Goal: Task Accomplishment & Management: Complete application form

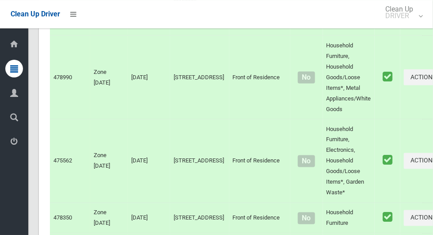
scroll to position [6327, 0]
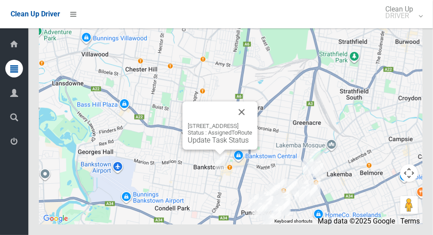
click at [252, 122] on button "Close" at bounding box center [241, 111] width 21 height 21
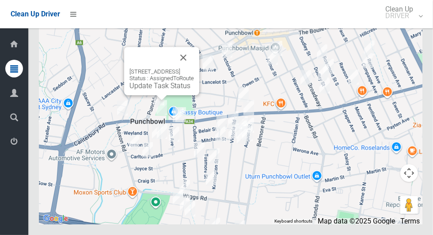
click at [194, 68] on button "Close" at bounding box center [183, 57] width 21 height 21
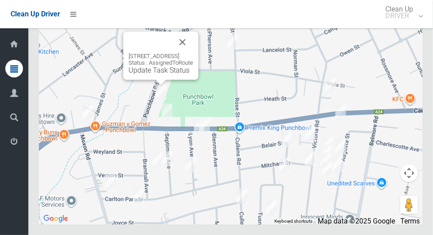
click at [193, 53] on button "Close" at bounding box center [182, 41] width 21 height 21
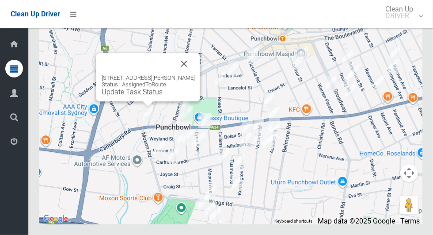
click at [182, 74] on button "Close" at bounding box center [184, 63] width 21 height 21
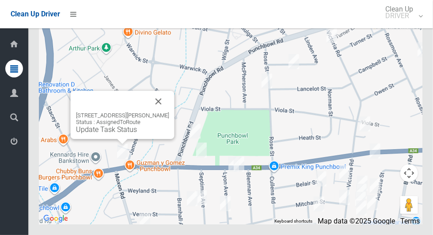
click at [158, 112] on button "Close" at bounding box center [158, 101] width 21 height 21
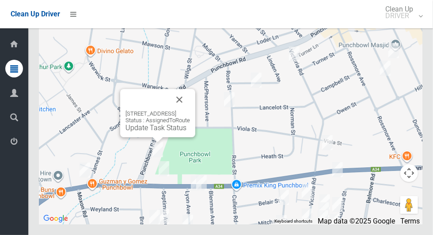
click at [190, 110] on button "Close" at bounding box center [179, 99] width 21 height 21
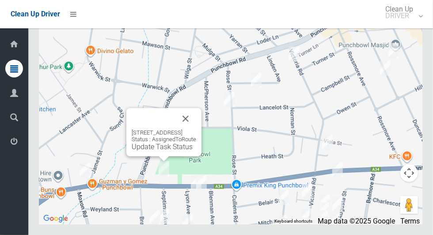
click at [196, 129] on button "Close" at bounding box center [185, 118] width 21 height 21
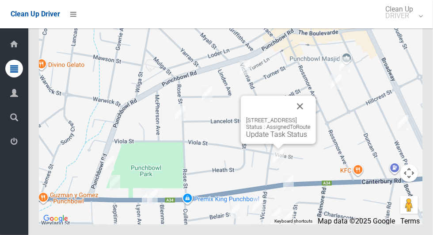
click at [311, 117] on button "Close" at bounding box center [299, 105] width 21 height 21
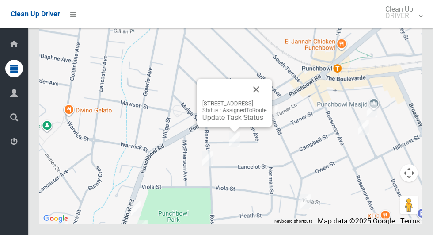
scroll to position [6326, 0]
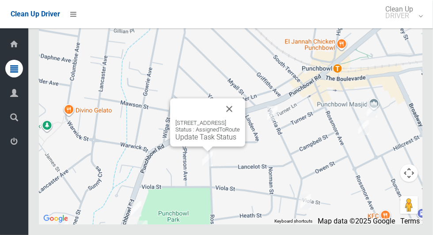
click at [240, 119] on button "Close" at bounding box center [229, 108] width 21 height 21
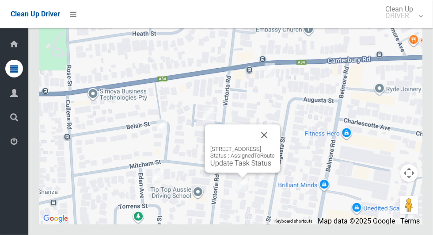
click at [275, 145] on button "Close" at bounding box center [264, 134] width 21 height 21
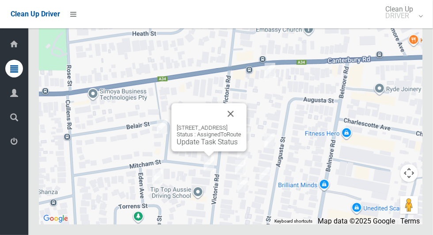
click at [241, 124] on button "Close" at bounding box center [230, 113] width 21 height 21
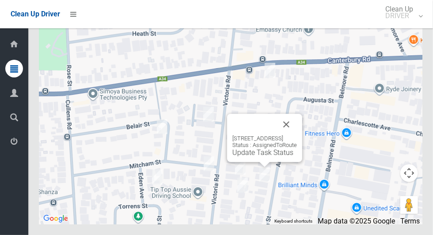
click at [297, 135] on button "Close" at bounding box center [286, 124] width 21 height 21
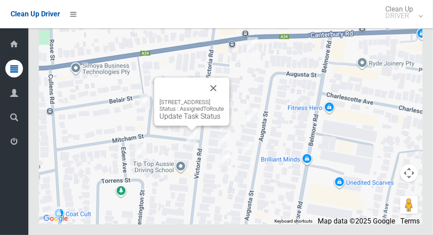
click at [224, 98] on button "Close" at bounding box center [213, 87] width 21 height 21
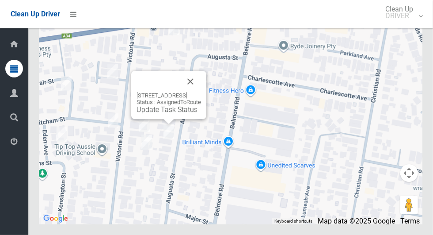
click at [201, 92] on button "Close" at bounding box center [190, 81] width 21 height 21
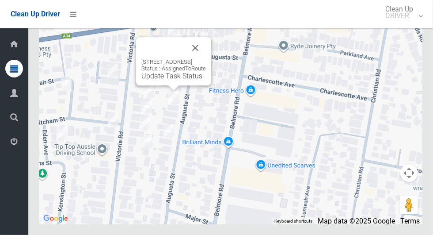
click at [206, 58] on button "Close" at bounding box center [195, 47] width 21 height 21
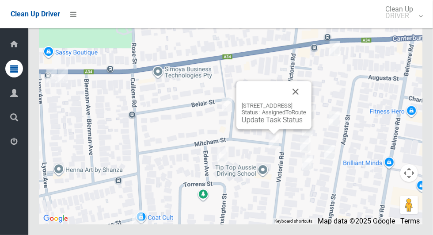
click at [306, 102] on button "Close" at bounding box center [295, 91] width 21 height 21
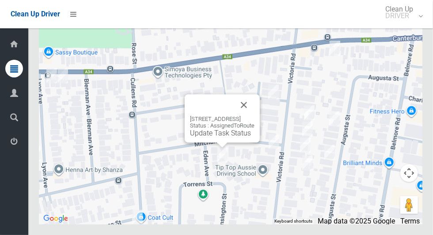
click at [254, 115] on button "Close" at bounding box center [243, 104] width 21 height 21
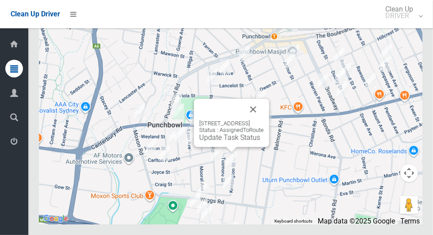
click at [264, 120] on button "Close" at bounding box center [252, 108] width 21 height 21
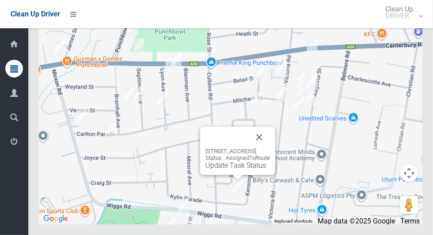
click at [270, 148] on button "Close" at bounding box center [259, 136] width 21 height 21
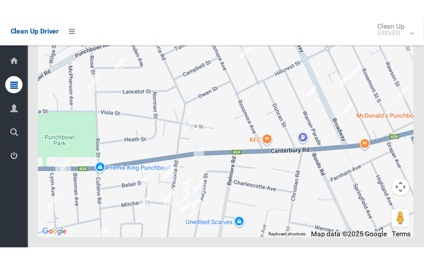
scroll to position [6326, 0]
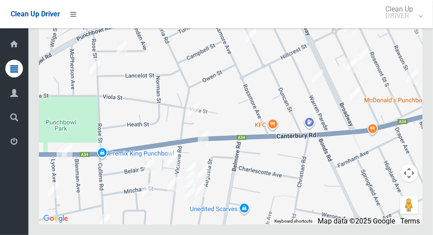
click at [415, 25] on button "Toggle fullscreen view" at bounding box center [409, 17] width 18 height 18
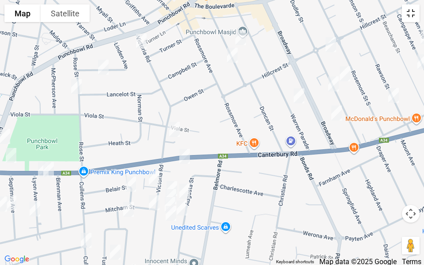
click at [413, 16] on button "Toggle fullscreen view" at bounding box center [411, 13] width 18 height 18
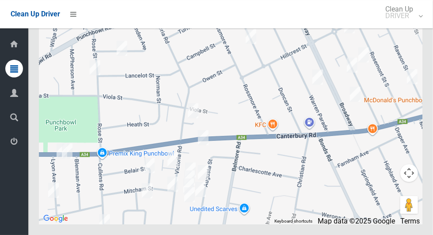
scroll to position [6160, 0]
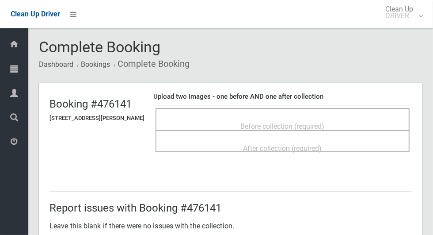
click at [332, 117] on div "Before collection (required)" at bounding box center [282, 125] width 235 height 16
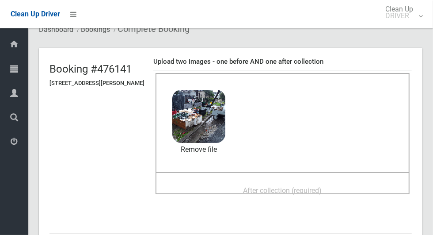
scroll to position [33, 0]
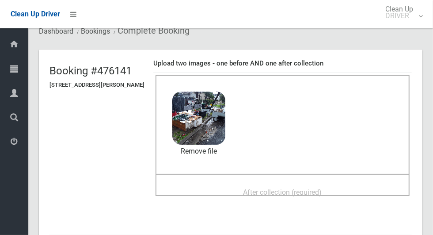
click at [308, 193] on span "After collection (required)" at bounding box center [282, 192] width 79 height 8
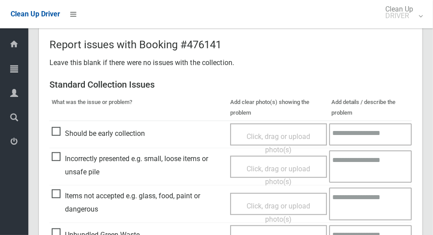
scroll to position [723, 0]
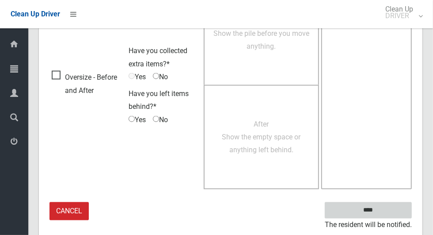
click at [383, 215] on input "****" at bounding box center [368, 210] width 87 height 16
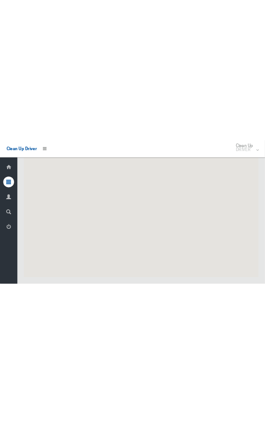
scroll to position [6327, 0]
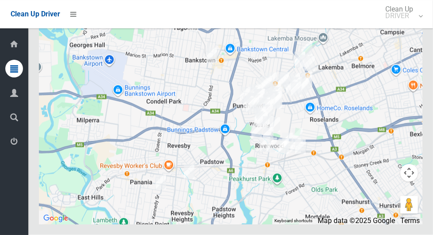
click at [417, 25] on button "Toggle fullscreen view" at bounding box center [409, 17] width 18 height 18
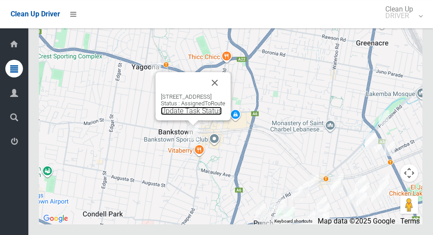
scroll to position [6327, 0]
click at [225, 93] on button "Close" at bounding box center [214, 82] width 21 height 21
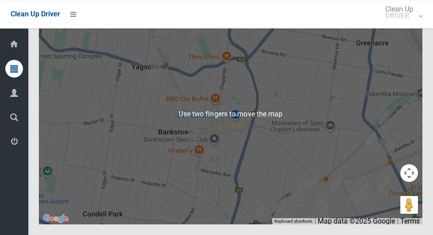
scroll to position [6297, 0]
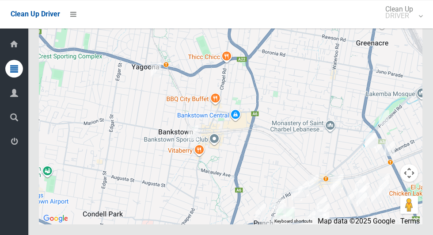
click at [417, 25] on button "Toggle fullscreen view" at bounding box center [409, 17] width 18 height 18
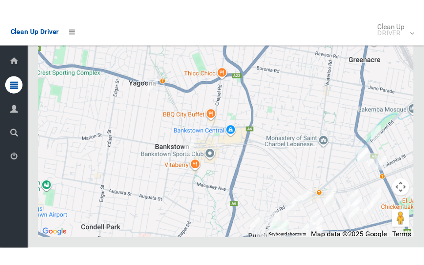
scroll to position [7124, 0]
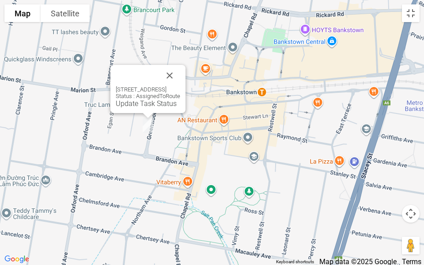
click at [180, 83] on button "Close" at bounding box center [169, 75] width 21 height 21
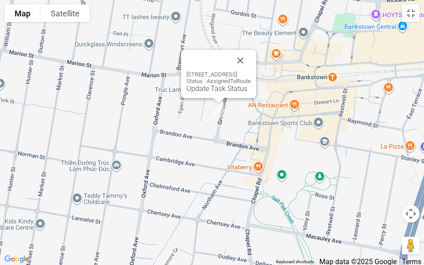
click at [251, 54] on button "Close" at bounding box center [240, 60] width 21 height 21
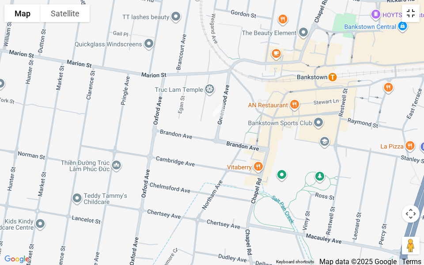
click at [413, 18] on button "Toggle fullscreen view" at bounding box center [411, 13] width 18 height 18
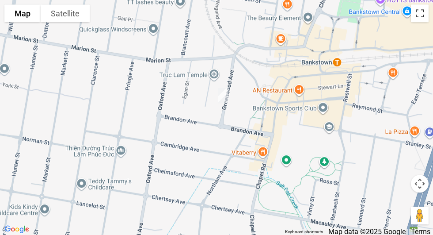
scroll to position [6294, 0]
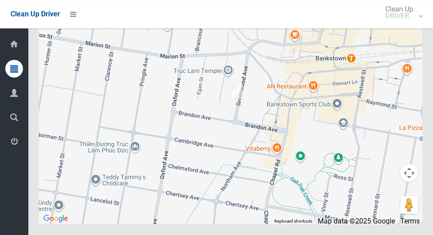
click at [414, 25] on button "Toggle fullscreen view" at bounding box center [409, 17] width 18 height 18
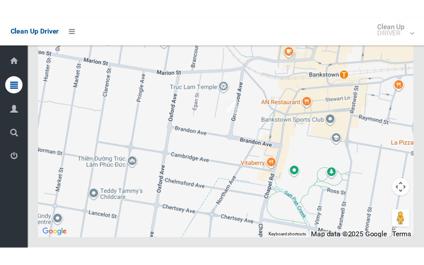
scroll to position [7120, 0]
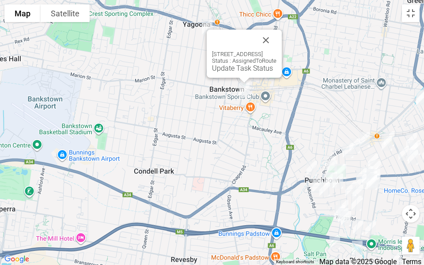
click at [231, 68] on link "Update Task Status" at bounding box center [242, 68] width 61 height 8
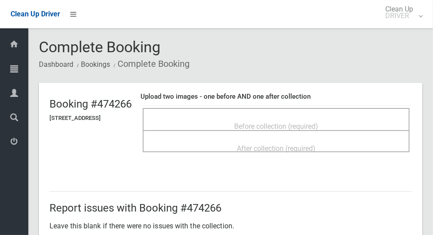
click at [359, 110] on div "Before collection (required)" at bounding box center [276, 119] width 267 height 22
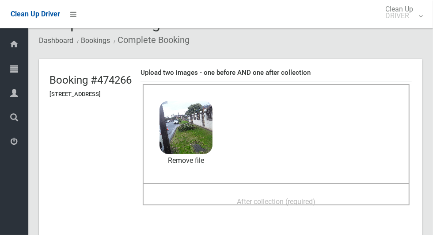
scroll to position [32, 0]
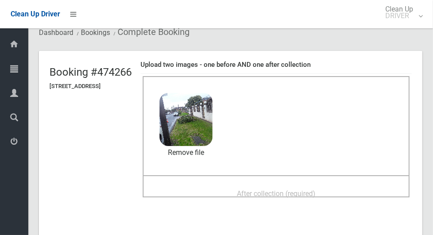
click at [311, 189] on span "After collection (required)" at bounding box center [276, 193] width 79 height 8
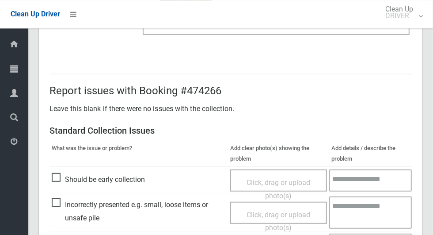
scroll to position [723, 0]
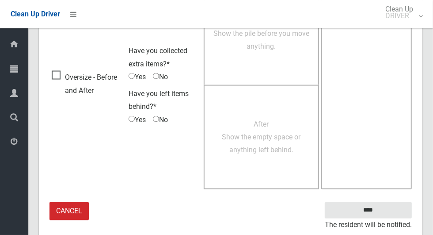
click at [381, 218] on small "The resident will be notified." at bounding box center [368, 224] width 87 height 13
click at [385, 210] on input "****" at bounding box center [368, 210] width 87 height 16
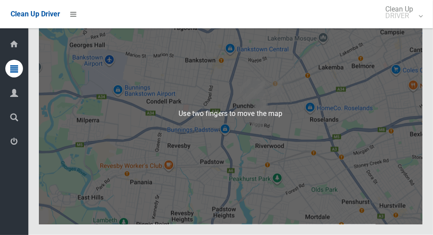
scroll to position [6276, 0]
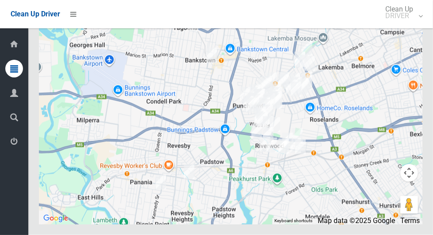
click at [413, 25] on button "Toggle fullscreen view" at bounding box center [409, 17] width 18 height 18
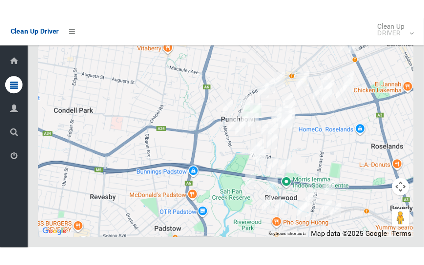
scroll to position [6326, 0]
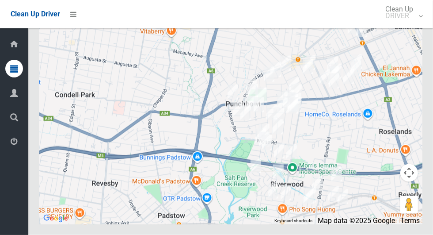
click at [417, 25] on button "Toggle fullscreen view" at bounding box center [409, 17] width 18 height 18
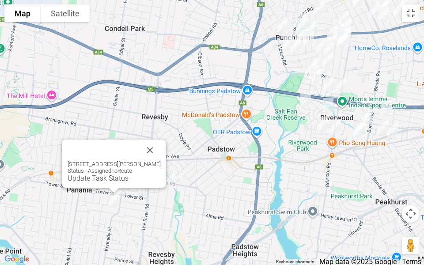
click at [156, 152] on button "Close" at bounding box center [150, 150] width 21 height 21
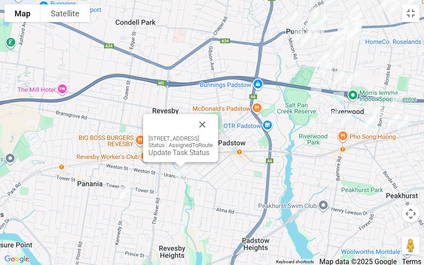
click at [213, 121] on button "Close" at bounding box center [202, 124] width 21 height 21
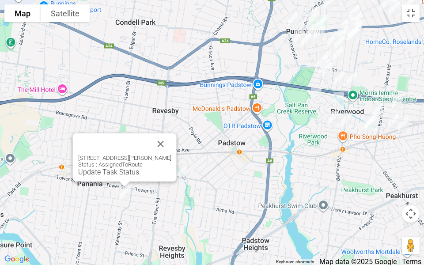
click at [165, 145] on button "Close" at bounding box center [160, 143] width 21 height 21
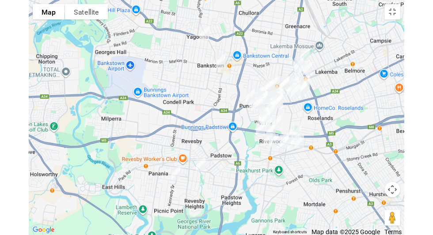
scroll to position [5584, 0]
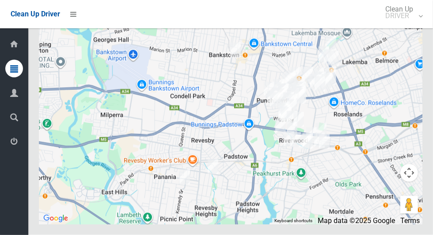
scroll to position [6327, 0]
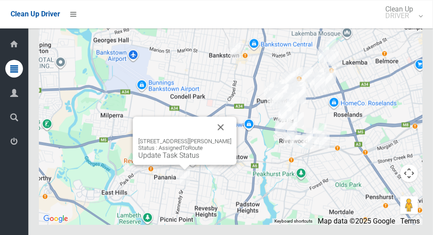
click at [220, 137] on button "Close" at bounding box center [220, 126] width 21 height 21
click at [219, 137] on button "Close" at bounding box center [220, 126] width 21 height 21
click at [223, 137] on button "Close" at bounding box center [220, 126] width 21 height 21
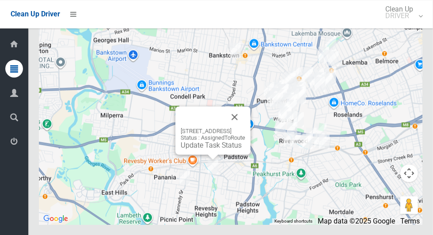
click at [245, 127] on button "Close" at bounding box center [234, 116] width 21 height 21
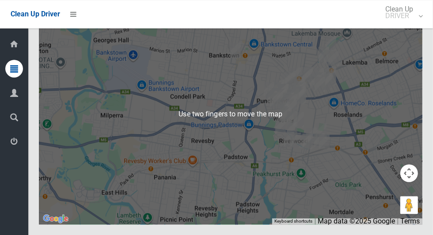
scroll to position [6307, 0]
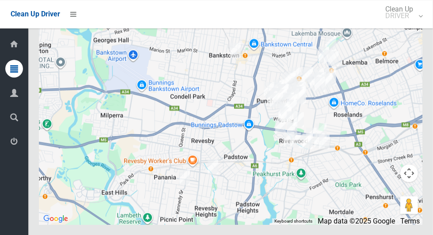
click at [413, 25] on button "Toggle fullscreen view" at bounding box center [409, 17] width 18 height 18
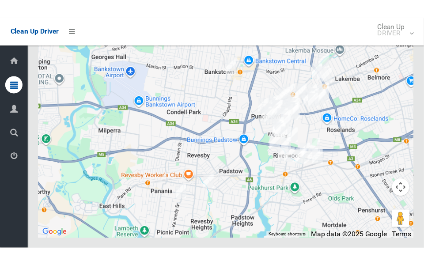
scroll to position [7134, 0]
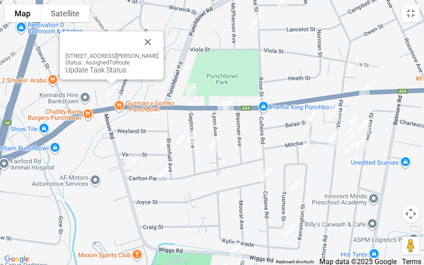
click at [156, 41] on button "Close" at bounding box center [147, 41] width 21 height 21
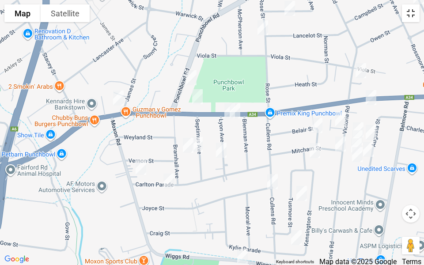
click at [418, 16] on button "Toggle fullscreen view" at bounding box center [411, 13] width 18 height 18
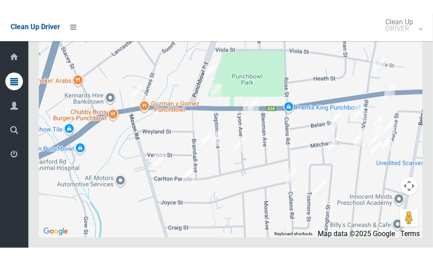
scroll to position [6262, 0]
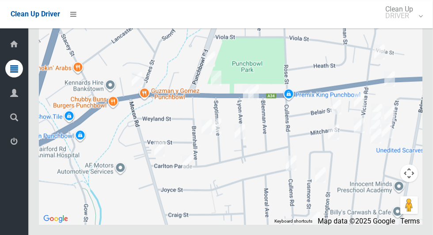
click at [411, 25] on button "Toggle fullscreen view" at bounding box center [409, 17] width 18 height 18
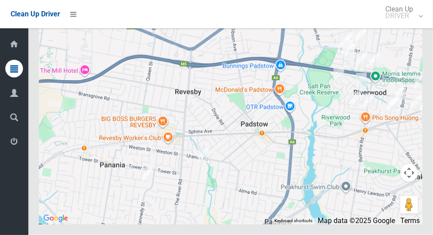
click at [142, 202] on div at bounding box center [230, 113] width 383 height 221
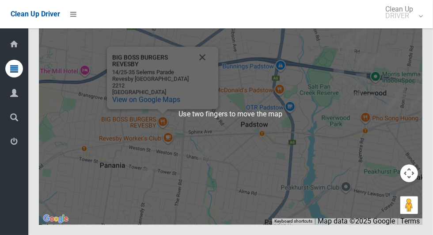
scroll to position [6327, 0]
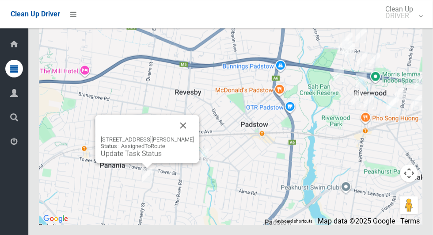
click at [140, 157] on link "Update Task Status" at bounding box center [131, 153] width 61 height 8
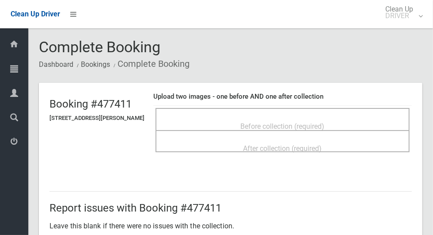
click at [346, 117] on div "Before collection (required)" at bounding box center [282, 125] width 235 height 16
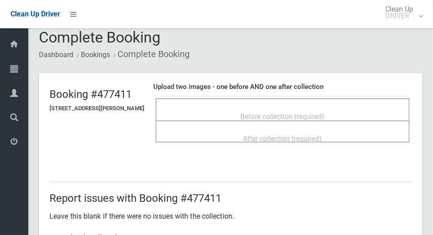
scroll to position [11, 0]
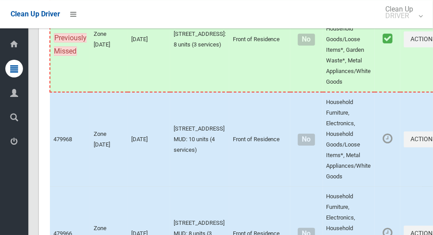
scroll to position [5222, 0]
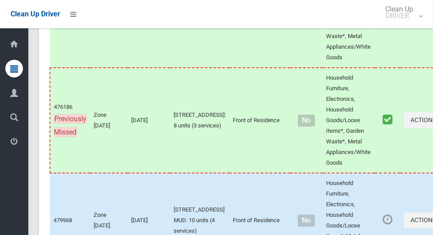
scroll to position [5141, 0]
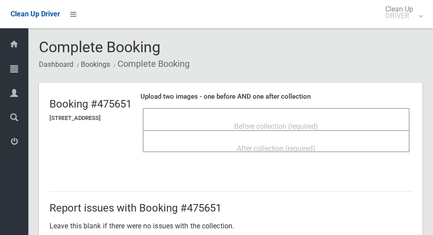
click at [301, 122] on span "Before collection (required)" at bounding box center [276, 126] width 84 height 8
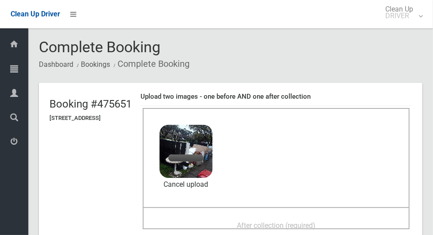
scroll to position [58, 0]
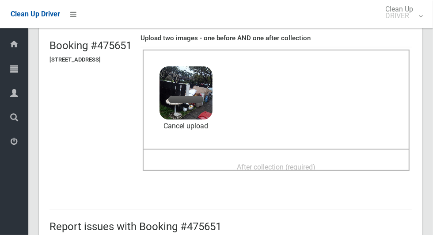
click at [297, 167] on span "After collection (required)" at bounding box center [276, 167] width 79 height 8
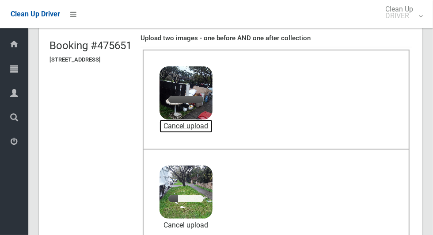
click at [204, 129] on link "Cancel upload" at bounding box center [185, 125] width 53 height 13
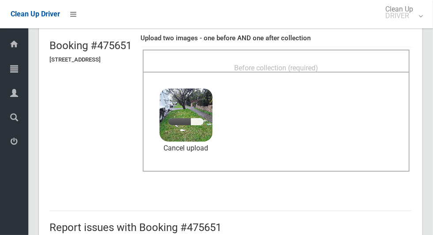
click at [288, 59] on div "Before collection (required)" at bounding box center [275, 67] width 247 height 16
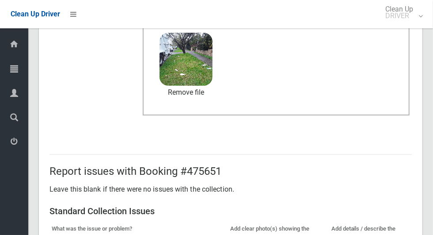
scroll to position [456, 0]
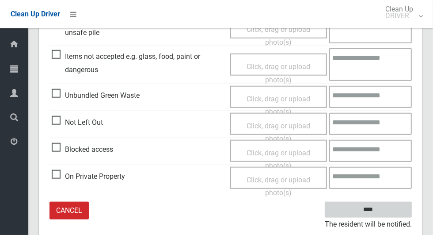
click at [383, 212] on input "****" at bounding box center [368, 209] width 87 height 16
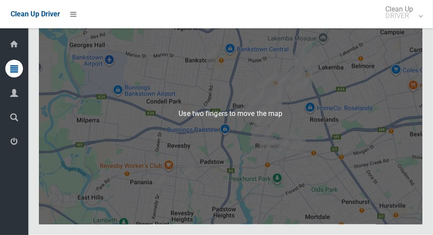
scroll to position [6277, 0]
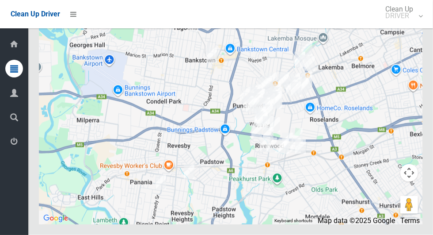
click at [415, 25] on button "Toggle fullscreen view" at bounding box center [409, 17] width 18 height 18
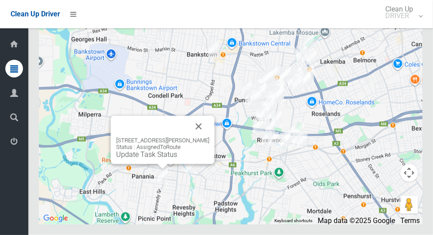
click at [413, 25] on button "Toggle fullscreen view" at bounding box center [409, 17] width 18 height 18
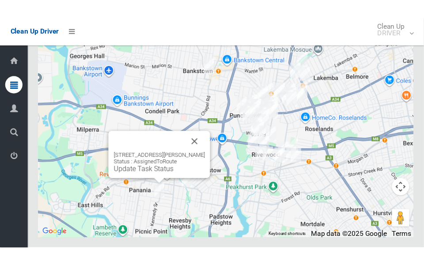
scroll to position [7109, 0]
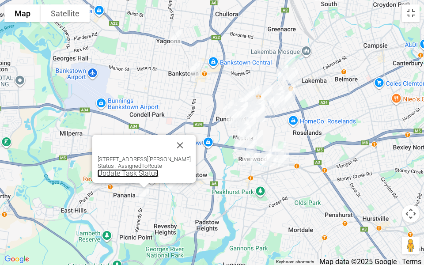
click at [139, 176] on link "Update Task Status" at bounding box center [128, 173] width 61 height 8
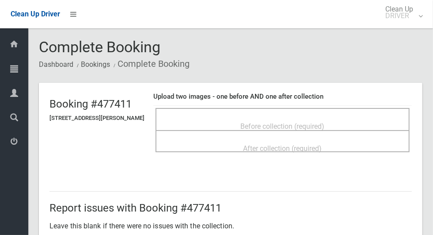
click at [356, 111] on div "Before collection (required)" at bounding box center [282, 119] width 254 height 22
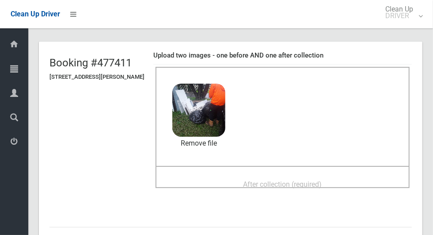
scroll to position [39, 0]
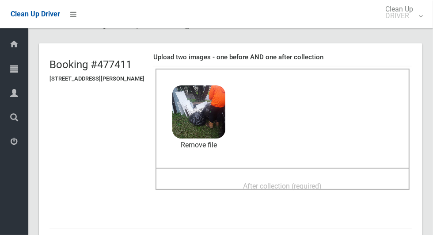
click at [295, 188] on span "After collection (required)" at bounding box center [282, 186] width 79 height 8
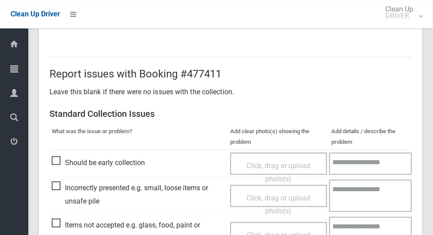
scroll to position [723, 0]
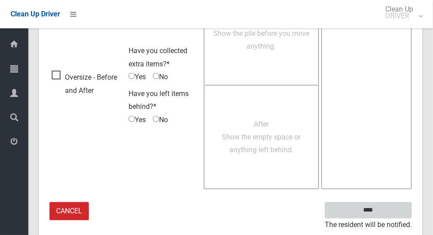
click at [392, 203] on input "****" at bounding box center [368, 210] width 87 height 16
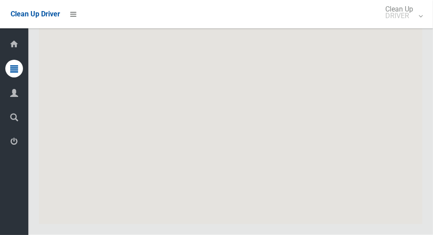
scroll to position [6287, 0]
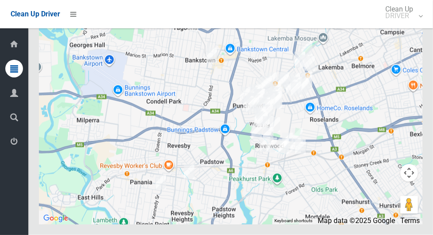
click at [415, 25] on button "Toggle fullscreen view" at bounding box center [409, 17] width 18 height 18
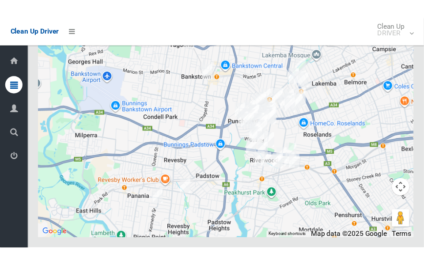
scroll to position [7119, 0]
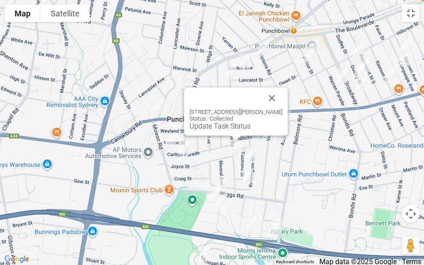
click at [279, 101] on button "Close" at bounding box center [271, 97] width 21 height 21
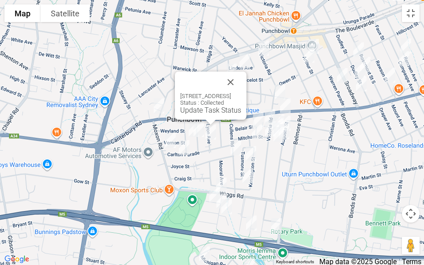
click at [241, 84] on button "Close" at bounding box center [230, 82] width 21 height 21
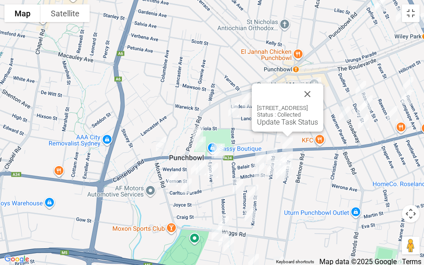
click at [318, 92] on button "Close" at bounding box center [307, 93] width 21 height 21
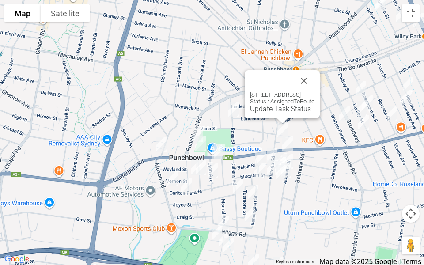
click at [314, 88] on button "Close" at bounding box center [303, 80] width 21 height 21
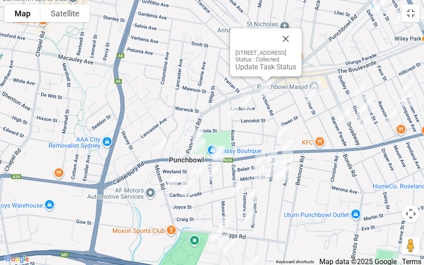
click at [296, 42] on button "Close" at bounding box center [285, 38] width 21 height 21
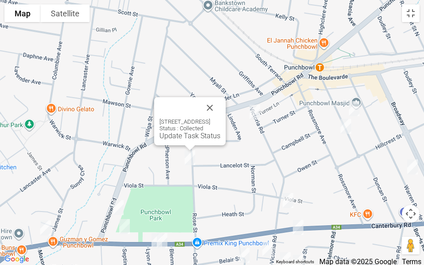
click at [226, 140] on div "25 Rose Street, PUNCHBOWL NSW 2196 Status : Collected Update Task Status" at bounding box center [190, 121] width 72 height 48
click at [220, 103] on button "Close" at bounding box center [209, 107] width 21 height 21
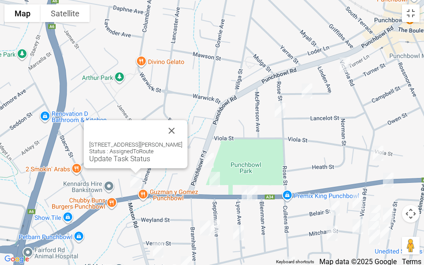
click at [180, 128] on button "Close" at bounding box center [171, 130] width 21 height 21
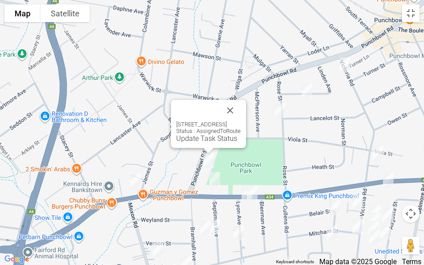
click at [241, 108] on button "Close" at bounding box center [230, 110] width 21 height 21
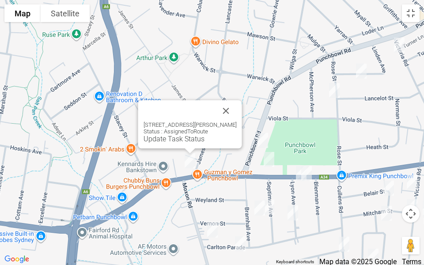
click at [223, 109] on button "Close" at bounding box center [226, 110] width 21 height 21
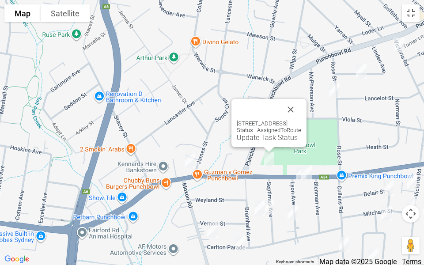
click at [301, 110] on button "Close" at bounding box center [290, 109] width 21 height 21
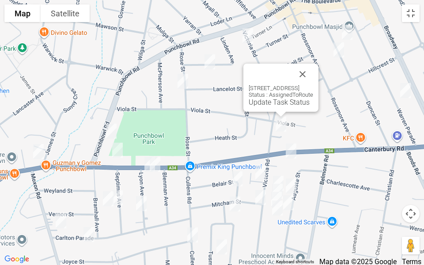
click at [313, 74] on button "Close" at bounding box center [302, 74] width 21 height 21
click at [313, 70] on button "Close" at bounding box center [302, 74] width 21 height 21
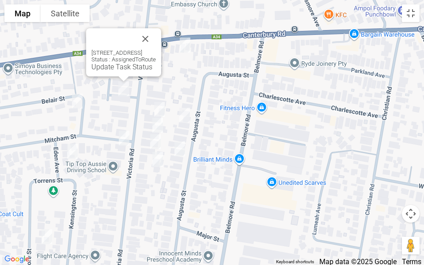
click at [156, 43] on button "Close" at bounding box center [145, 38] width 21 height 21
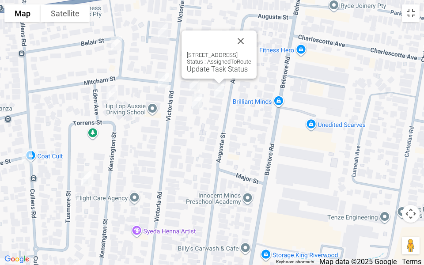
click at [251, 40] on button "Close" at bounding box center [240, 40] width 21 height 21
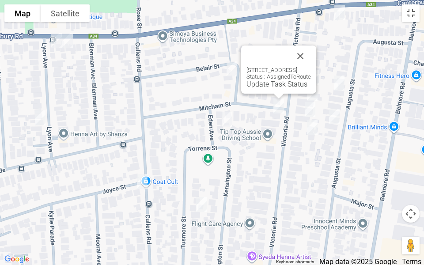
click at [311, 56] on button "Close" at bounding box center [300, 55] width 21 height 21
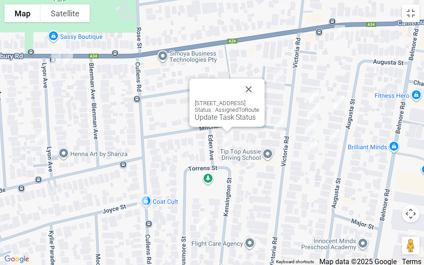
click at [259, 83] on button "Close" at bounding box center [248, 89] width 21 height 21
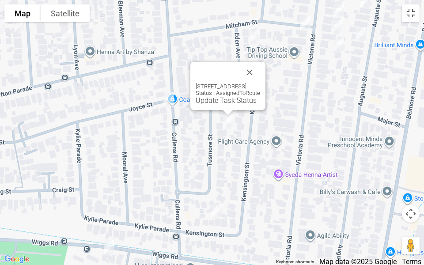
click at [260, 70] on button "Close" at bounding box center [249, 72] width 21 height 21
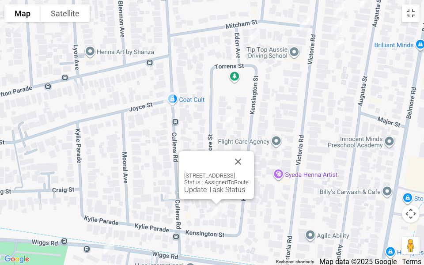
click at [249, 159] on button "Close" at bounding box center [237, 161] width 21 height 21
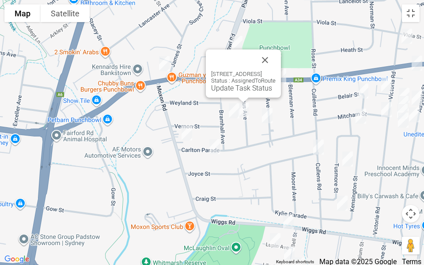
click at [276, 58] on button "Close" at bounding box center [264, 59] width 21 height 21
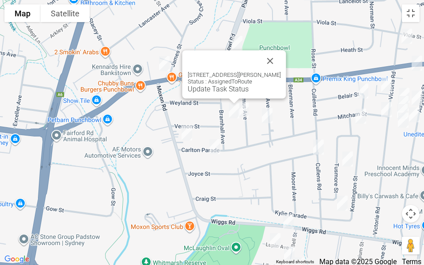
click at [273, 61] on button "Close" at bounding box center [270, 60] width 21 height 21
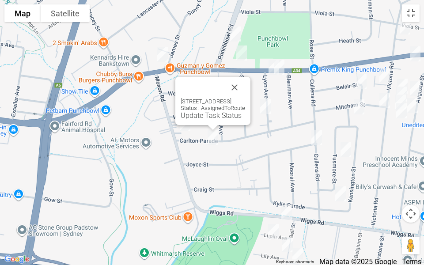
click at [245, 85] on button "Close" at bounding box center [234, 87] width 21 height 21
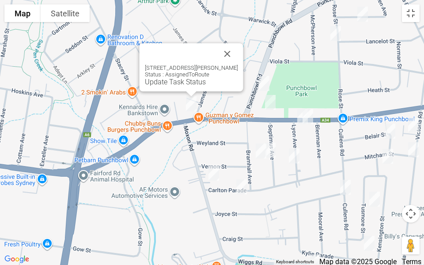
click at [145, 80] on link "Update Task Status" at bounding box center [175, 82] width 61 height 8
click at [145, 84] on link "Update Task Status" at bounding box center [175, 82] width 61 height 8
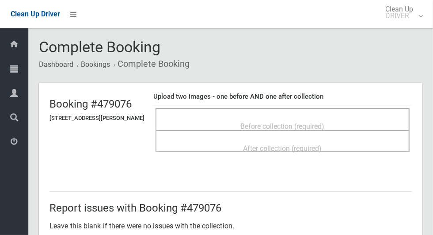
click at [187, 117] on div "Before collection (required)" at bounding box center [282, 125] width 235 height 16
click at [363, 117] on div "Before collection (required)" at bounding box center [282, 125] width 235 height 16
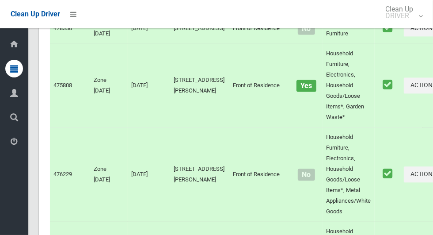
scroll to position [6250, 0]
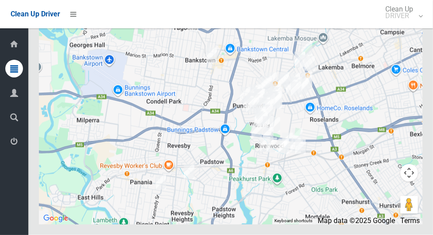
click at [408, 25] on button "Toggle fullscreen view" at bounding box center [409, 17] width 18 height 18
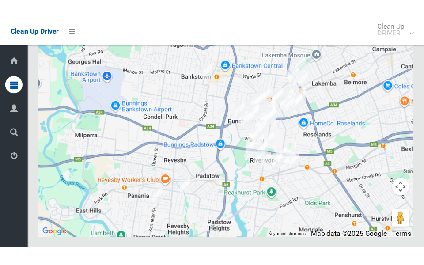
scroll to position [7082, 0]
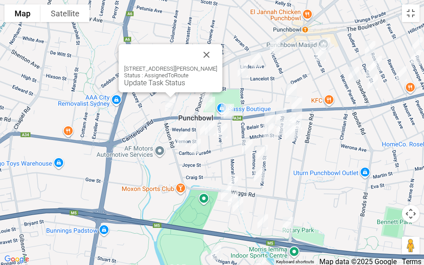
click at [159, 87] on link "Update Task Status" at bounding box center [154, 83] width 61 height 8
click at [158, 84] on link "Update Task Status" at bounding box center [154, 83] width 61 height 8
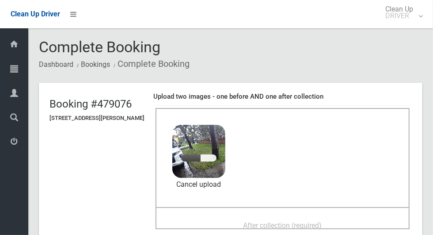
click at [303, 225] on span "After collection (required)" at bounding box center [282, 225] width 79 height 8
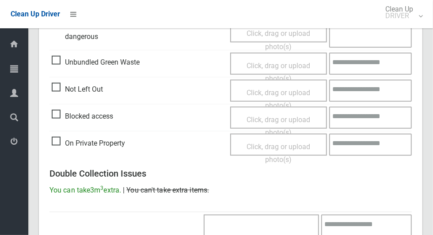
scroll to position [723, 0]
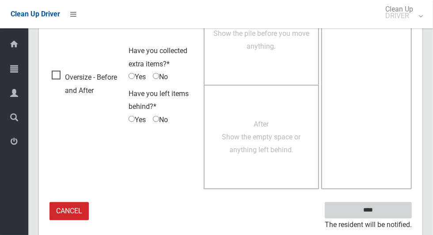
click at [383, 214] on input "****" at bounding box center [368, 210] width 87 height 16
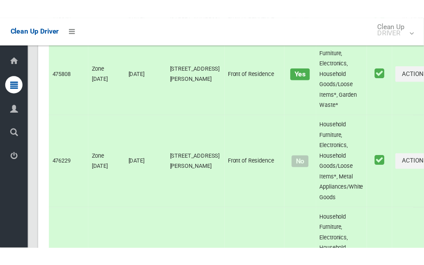
scroll to position [6327, 0]
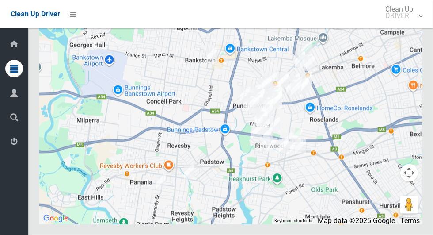
click at [413, 25] on button "Toggle fullscreen view" at bounding box center [409, 17] width 18 height 18
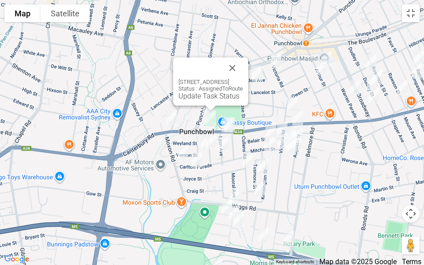
click at [243, 60] on button "Close" at bounding box center [232, 67] width 21 height 21
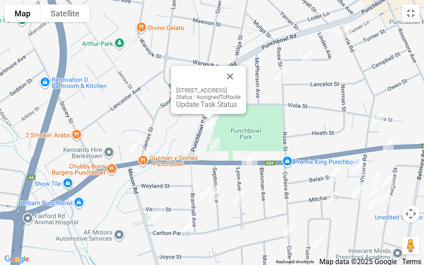
click at [241, 69] on button "Close" at bounding box center [230, 76] width 21 height 21
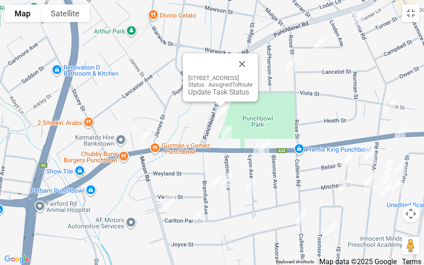
click at [253, 54] on button "Close" at bounding box center [241, 63] width 21 height 21
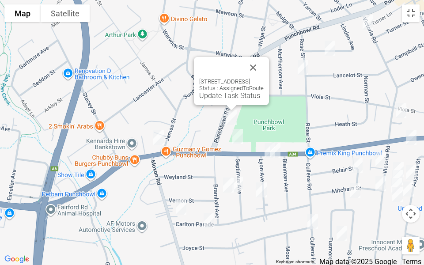
click at [212, 99] on link "Update Task Status" at bounding box center [229, 95] width 61 height 8
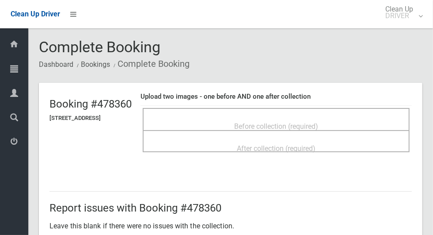
click at [357, 109] on div "Before collection (required)" at bounding box center [276, 119] width 267 height 22
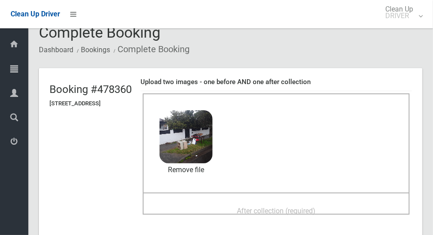
scroll to position [33, 0]
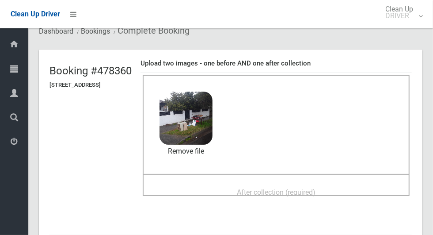
click at [311, 193] on span "After collection (required)" at bounding box center [276, 192] width 79 height 8
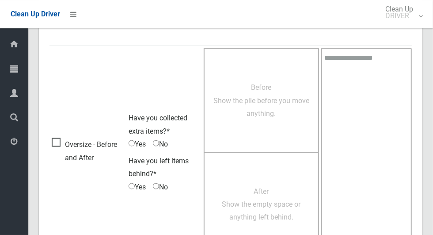
scroll to position [723, 0]
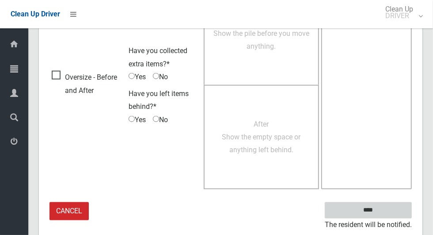
click at [394, 209] on input "****" at bounding box center [368, 210] width 87 height 16
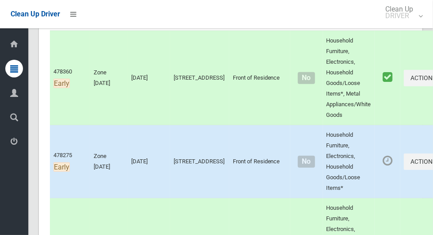
scroll to position [159, 0]
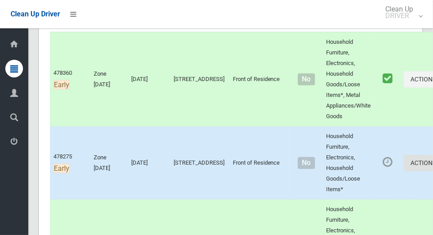
click at [404, 159] on button "Actions" at bounding box center [425, 163] width 42 height 16
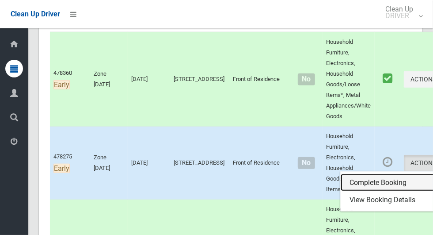
click at [361, 183] on link "Complete Booking" at bounding box center [393, 183] width 105 height 18
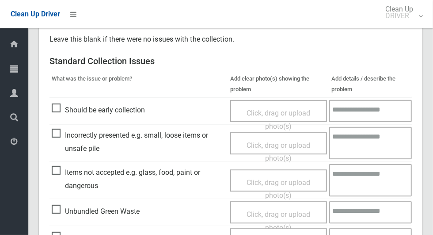
scroll to position [231, 0]
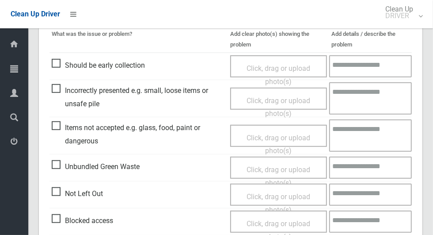
click at [62, 195] on span "Not Left Out" at bounding box center [77, 193] width 51 height 13
click at [254, 197] on span "Click, drag or upload photo(s)" at bounding box center [278, 203] width 64 height 22
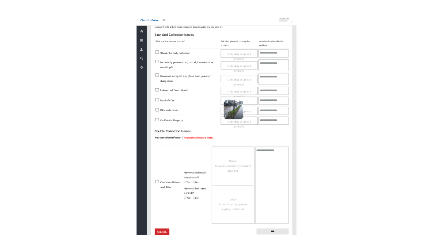
scroll to position [154, 0]
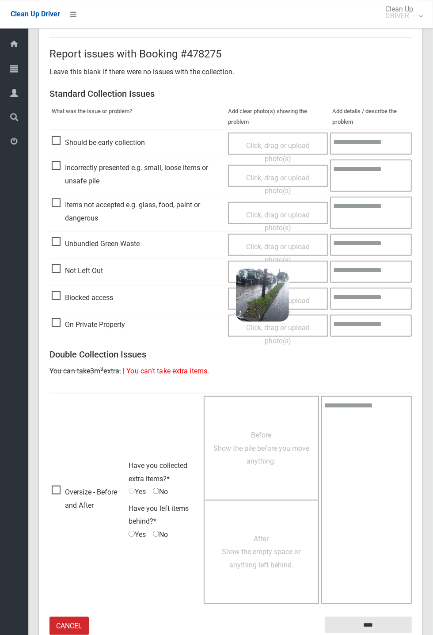
click at [390, 234] on small "The resident will be notified." at bounding box center [368, 639] width 87 height 13
click at [412, 234] on input "****" at bounding box center [368, 625] width 87 height 16
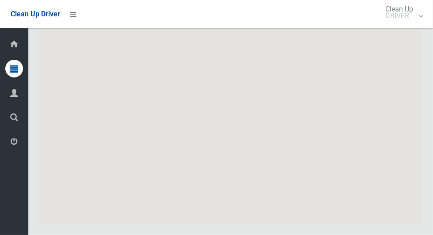
scroll to position [6258, 0]
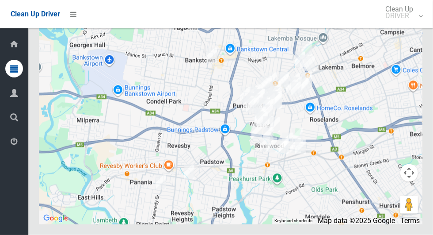
click at [414, 25] on button "Toggle fullscreen view" at bounding box center [409, 17] width 18 height 18
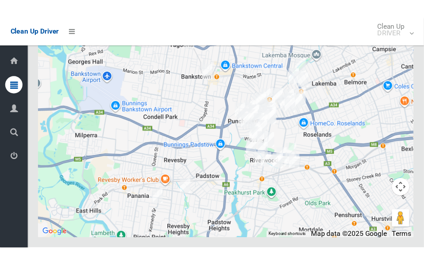
scroll to position [7090, 0]
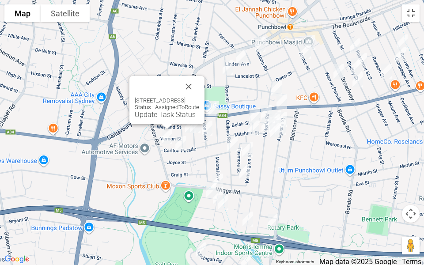
click at [199, 83] on button "Close" at bounding box center [188, 86] width 21 height 21
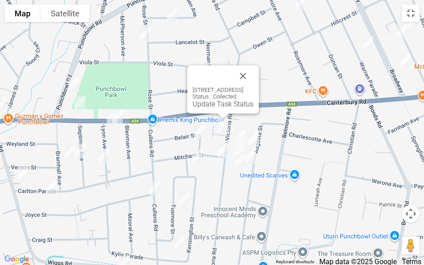
click at [254, 78] on button "Close" at bounding box center [242, 75] width 21 height 21
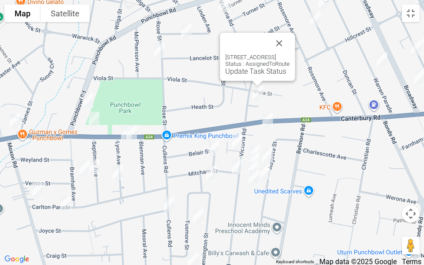
click at [290, 38] on button "Close" at bounding box center [279, 43] width 21 height 21
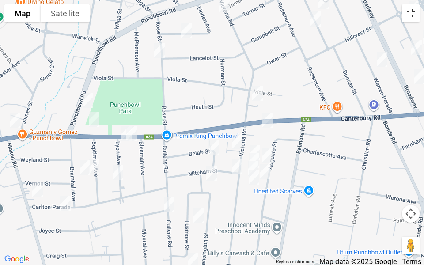
click at [416, 19] on button "Toggle fullscreen view" at bounding box center [411, 13] width 18 height 18
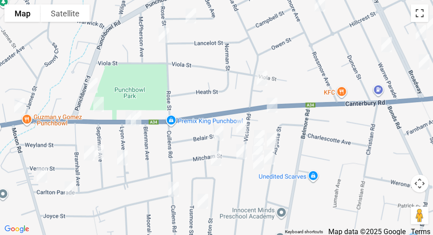
scroll to position [0, 0]
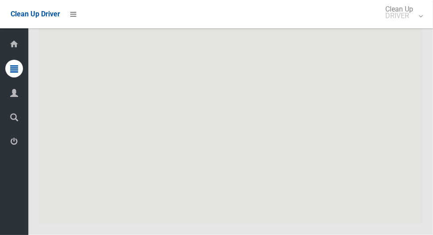
scroll to position [6264, 0]
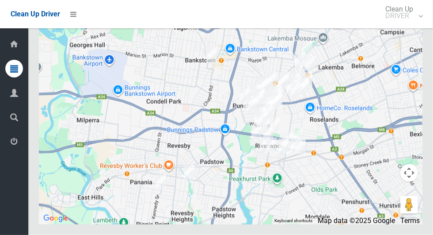
click at [405, 25] on button "Toggle fullscreen view" at bounding box center [409, 17] width 18 height 18
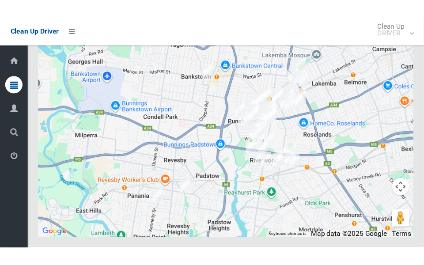
scroll to position [7096, 0]
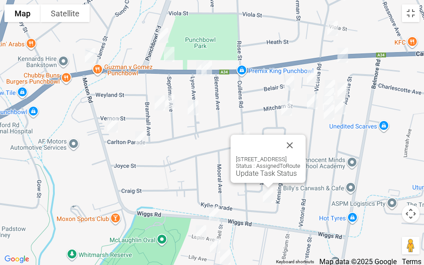
click at [300, 144] on button "Close" at bounding box center [289, 145] width 21 height 21
click at [300, 139] on button "Close" at bounding box center [289, 145] width 21 height 21
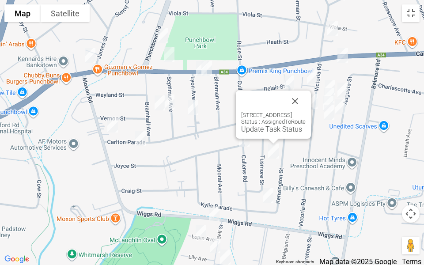
click at [306, 98] on button "Close" at bounding box center [294, 101] width 21 height 21
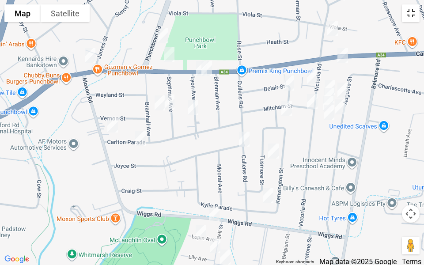
click at [413, 15] on button "Toggle fullscreen view" at bounding box center [411, 13] width 18 height 18
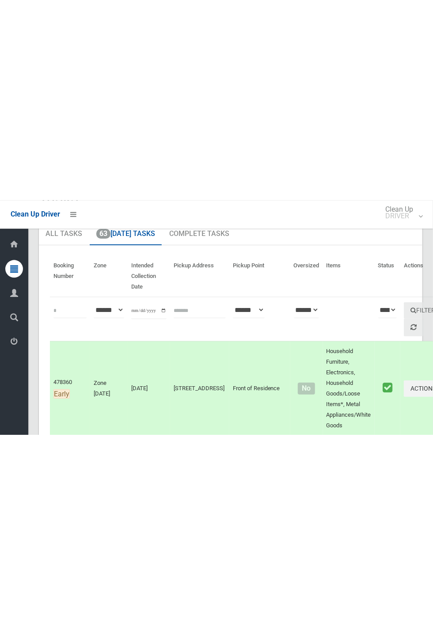
scroll to position [0, 0]
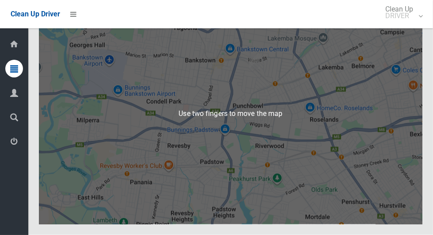
scroll to position [6277, 0]
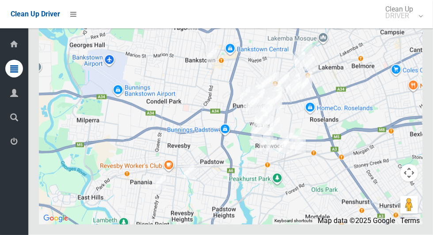
click at [407, 25] on button "Toggle fullscreen view" at bounding box center [409, 17] width 18 height 18
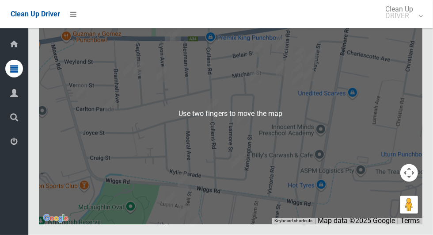
scroll to position [6282, 0]
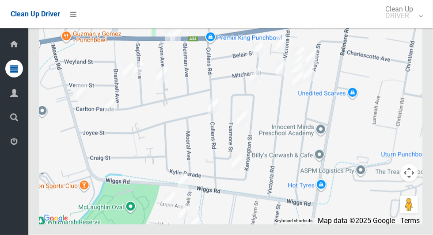
click at [417, 25] on button "Toggle fullscreen view" at bounding box center [409, 17] width 18 height 18
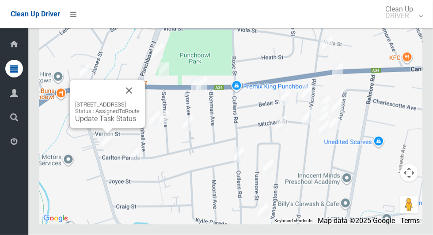
click at [408, 25] on button "Toggle fullscreen view" at bounding box center [409, 17] width 18 height 18
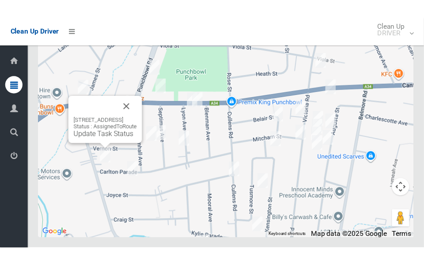
scroll to position [7114, 0]
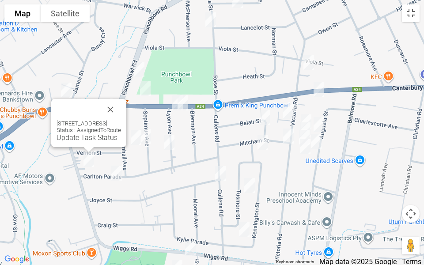
click at [121, 104] on button "Close" at bounding box center [110, 109] width 21 height 21
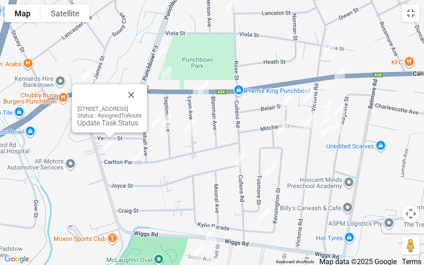
click at [95, 119] on link "Update Task Status" at bounding box center [107, 123] width 61 height 8
click at [92, 122] on link "Update Task Status" at bounding box center [107, 123] width 61 height 8
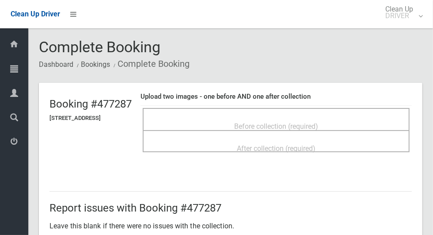
click at [350, 110] on div "Before collection (required)" at bounding box center [276, 119] width 267 height 22
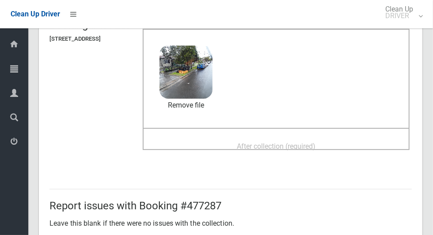
scroll to position [77, 0]
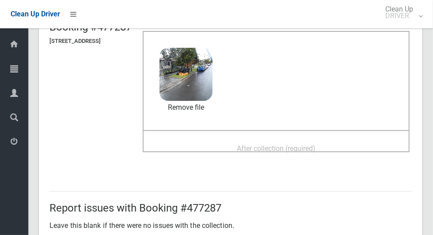
click at [300, 152] on span "After collection (required)" at bounding box center [276, 148] width 79 height 8
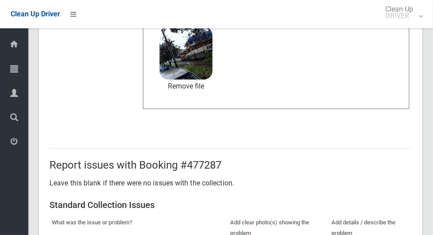
scroll to position [723, 0]
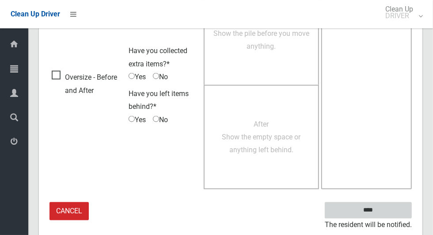
click at [383, 215] on input "****" at bounding box center [368, 210] width 87 height 16
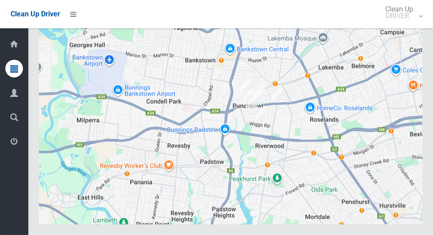
scroll to position [6281, 0]
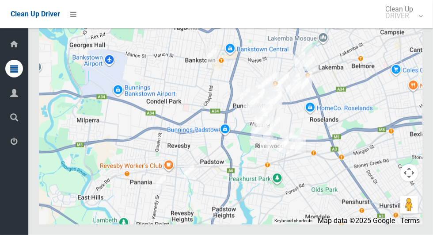
click at [413, 25] on button "Toggle fullscreen view" at bounding box center [409, 17] width 18 height 18
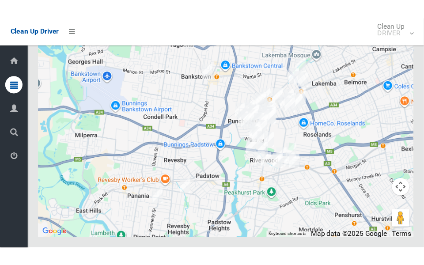
scroll to position [7113, 0]
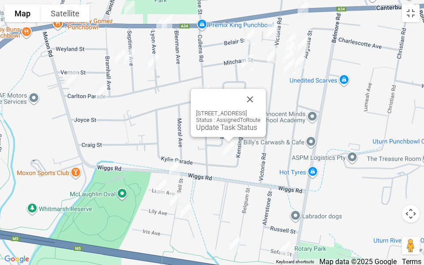
click at [261, 95] on button "Close" at bounding box center [249, 99] width 21 height 21
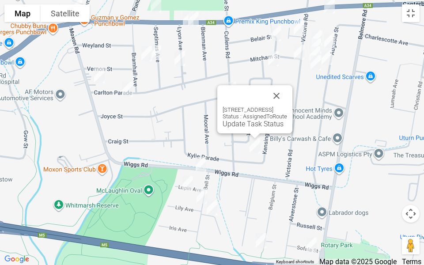
click at [287, 97] on button "Close" at bounding box center [276, 95] width 21 height 21
click at [242, 128] on div "6 Kensington Street, PUNCHBOWL NSW 2196 Status : AssignedToRoute Update Task St…" at bounding box center [254, 109] width 75 height 48
click at [242, 121] on link "Update Task Status" at bounding box center [253, 124] width 61 height 8
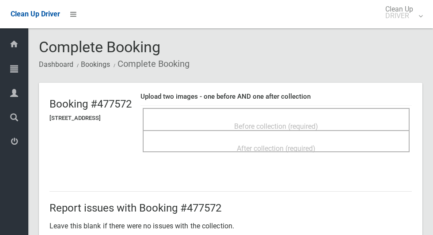
click at [303, 117] on div "Before collection (required)" at bounding box center [275, 125] width 247 height 16
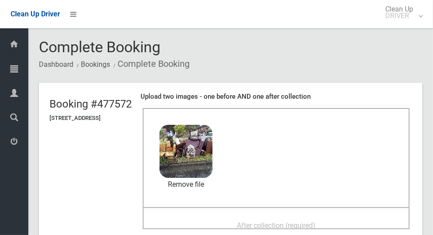
scroll to position [29, 0]
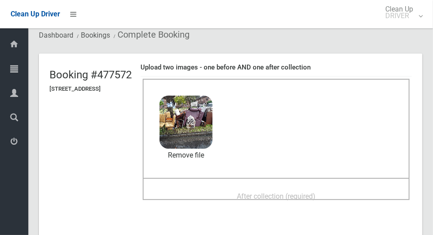
click at [306, 196] on span "After collection (required)" at bounding box center [276, 196] width 79 height 8
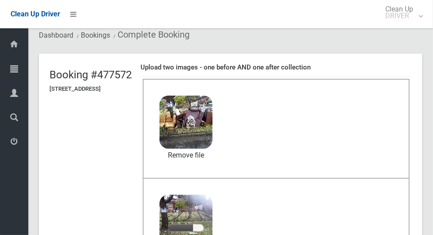
click at [272, 234] on div "After collection (required) 5 MB 2025-08-2011.25.333894549783630796023.jpg Chec…" at bounding box center [276, 228] width 267 height 100
click at [212, 234] on div "5 MB 2025-08-2011.25.333894549783630796023.jpg" at bounding box center [185, 218] width 53 height 48
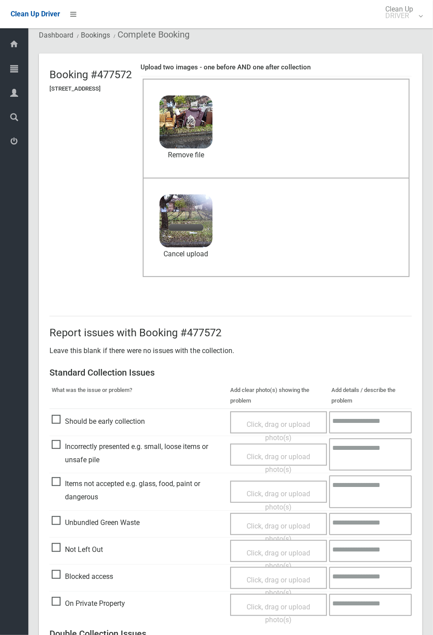
click at [106, 234] on p "Leave this blank if there were no issues with the collection." at bounding box center [230, 350] width 362 height 13
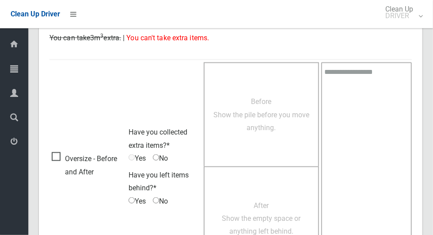
scroll to position [723, 0]
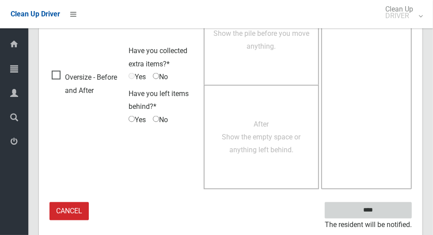
click at [388, 209] on input "****" at bounding box center [368, 210] width 87 height 16
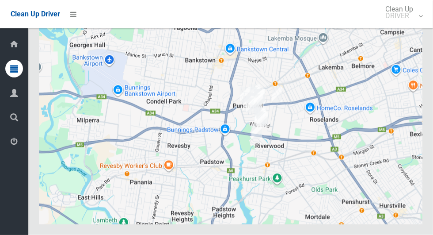
scroll to position [6268, 0]
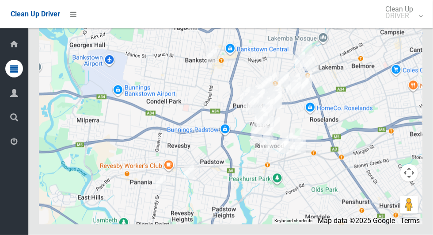
click at [417, 25] on button "Toggle fullscreen view" at bounding box center [409, 17] width 18 height 18
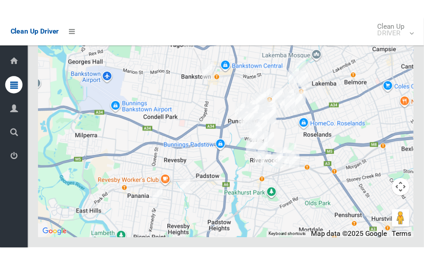
scroll to position [7100, 0]
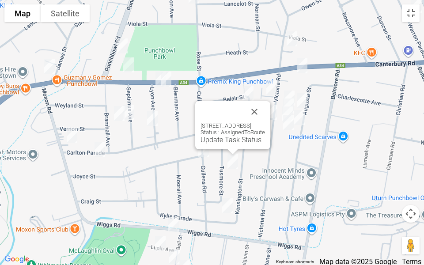
click at [265, 115] on button "Close" at bounding box center [254, 111] width 21 height 21
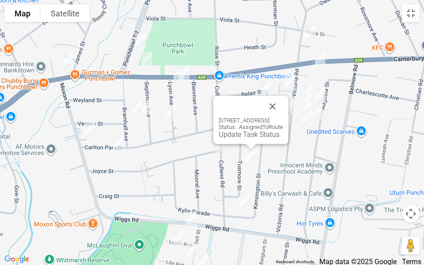
click at [231, 134] on link "Update Task Status" at bounding box center [249, 134] width 61 height 8
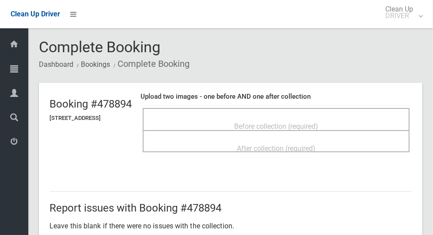
click at [318, 110] on div "Before collection (required)" at bounding box center [276, 119] width 267 height 22
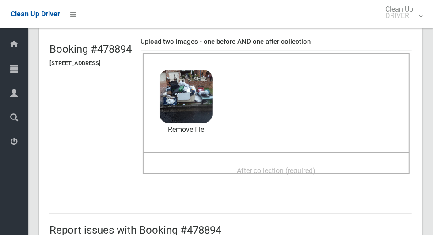
scroll to position [55, 0]
click at [315, 169] on span "After collection (required)" at bounding box center [276, 170] width 79 height 8
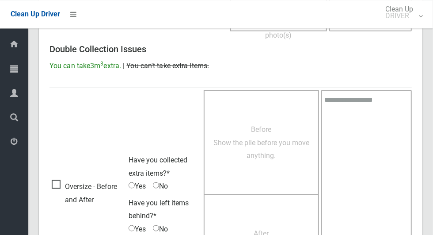
scroll to position [723, 0]
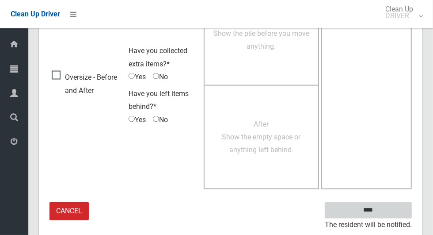
click at [372, 203] on input "****" at bounding box center [368, 210] width 87 height 16
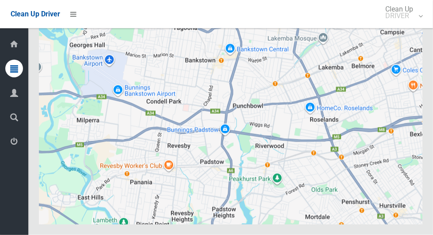
scroll to position [6327, 0]
